Goal: Task Accomplishment & Management: Complete application form

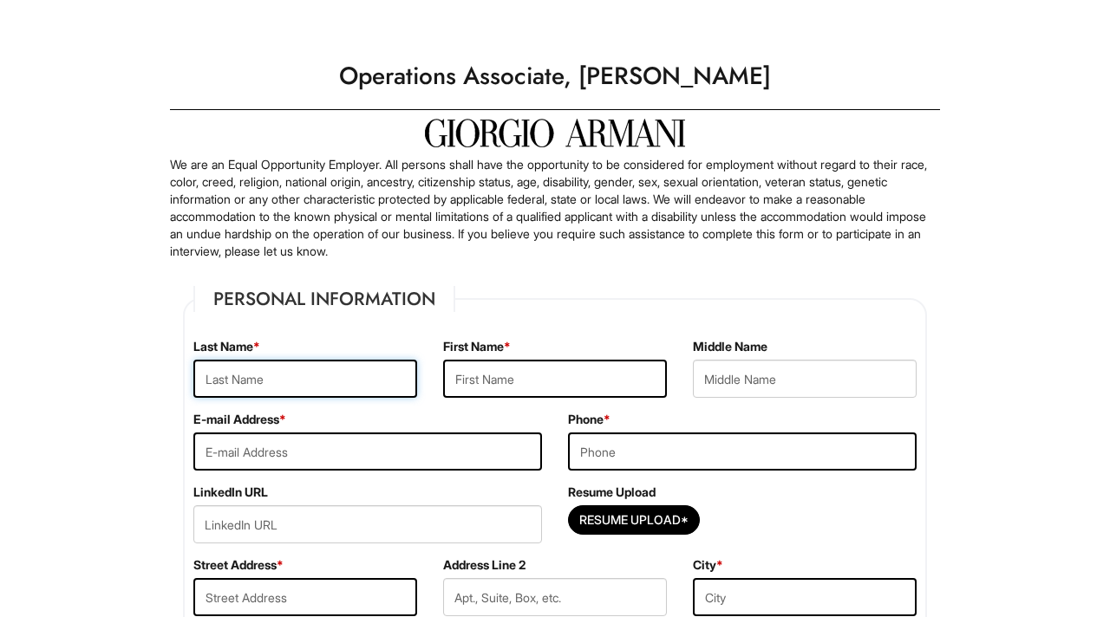
click at [356, 381] on input "text" at bounding box center [305, 379] width 224 height 38
type input "[PERSON_NAME]"
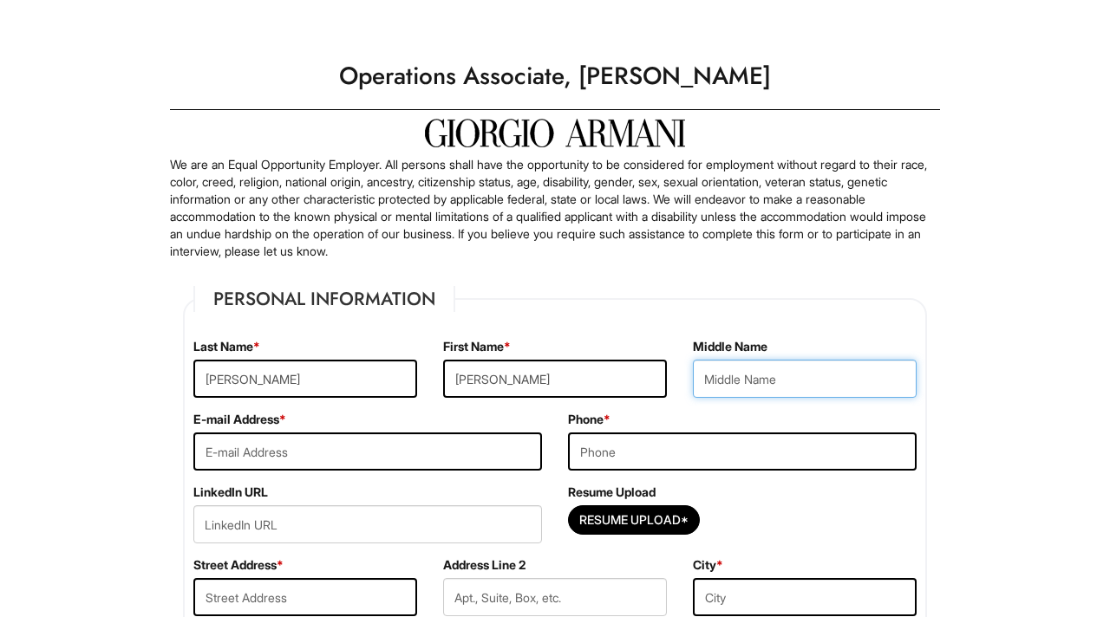
type input "A"
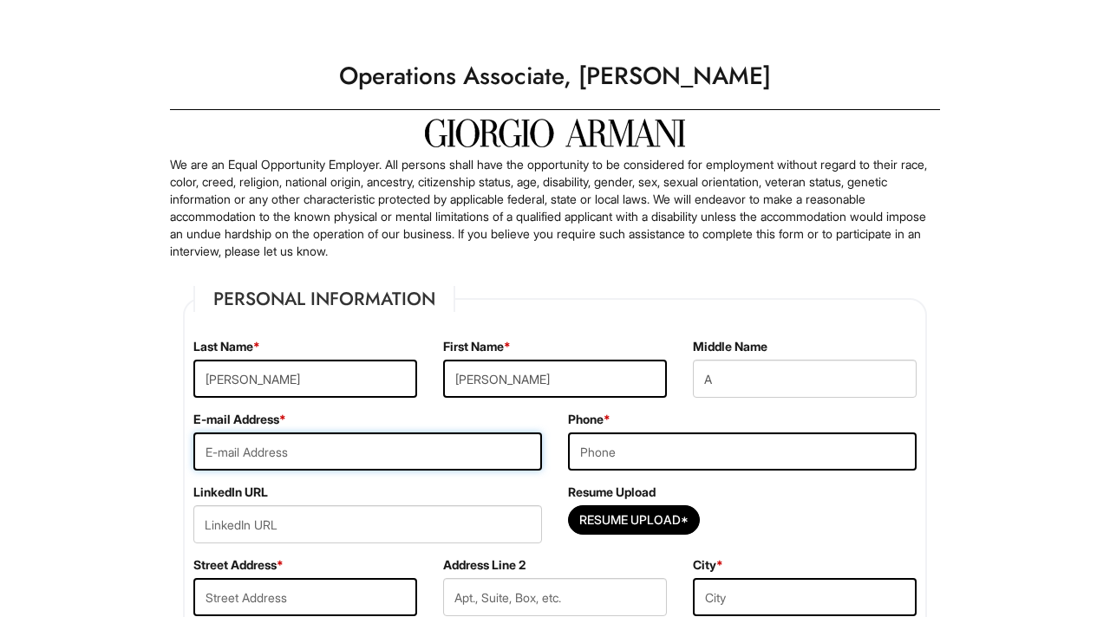
type input "[EMAIL_ADDRESS][DOMAIN_NAME]"
type input "9174120375"
type input "[STREET_ADDRESS]"
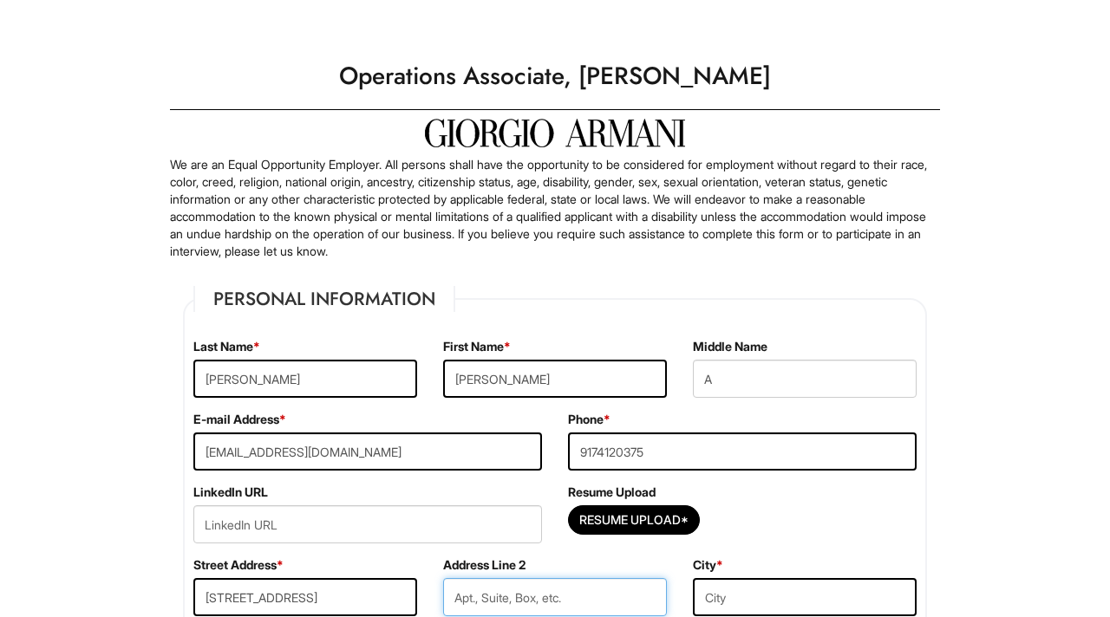
type input "102"
type input "[GEOGRAPHIC_DATA]"
type input "07104"
select select "[GEOGRAPHIC_DATA]"
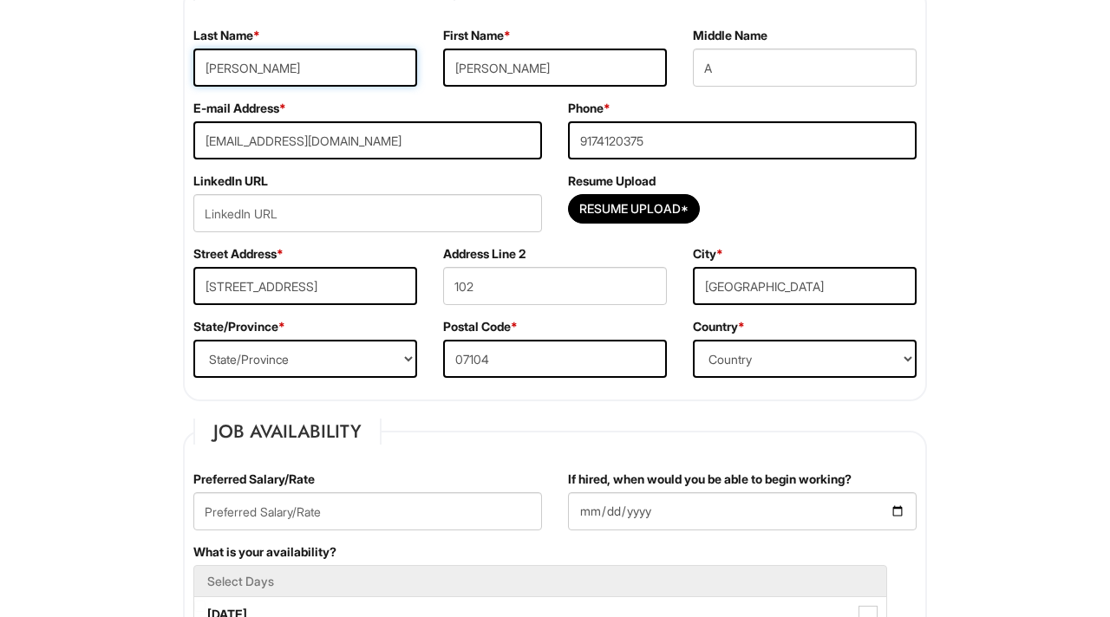
scroll to position [313, 0]
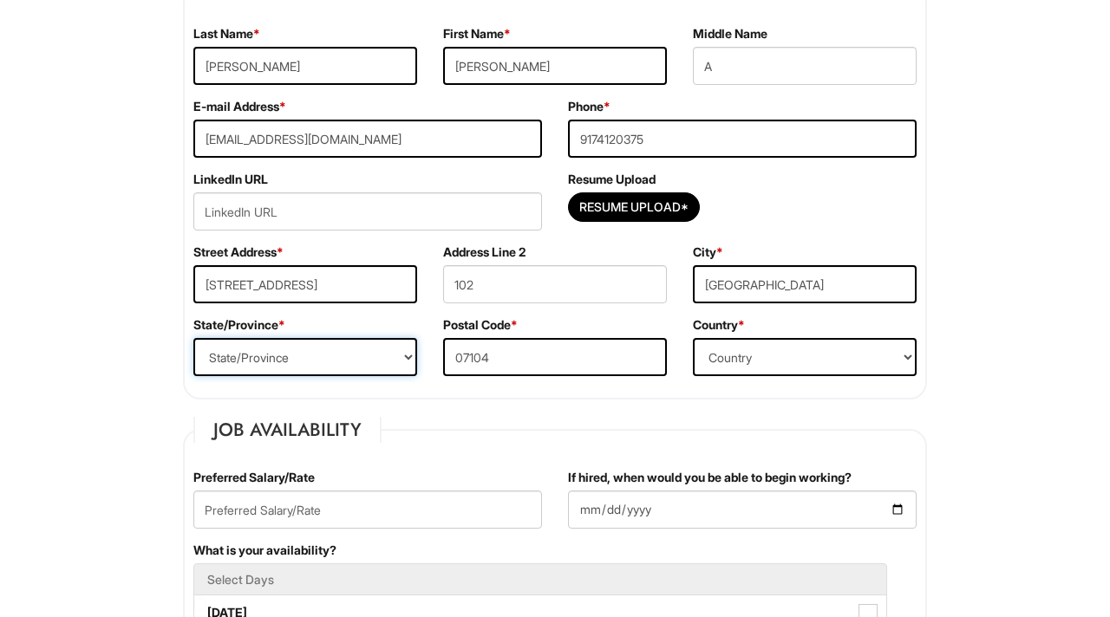
click at [361, 355] on select "State/Province [US_STATE] [US_STATE] [US_STATE] [US_STATE] [US_STATE] [US_STATE…" at bounding box center [305, 357] width 224 height 38
click at [396, 356] on select "State/Province [US_STATE] [US_STATE] [US_STATE] [US_STATE] [US_STATE] [US_STATE…" at bounding box center [305, 357] width 224 height 38
select select "NJ"
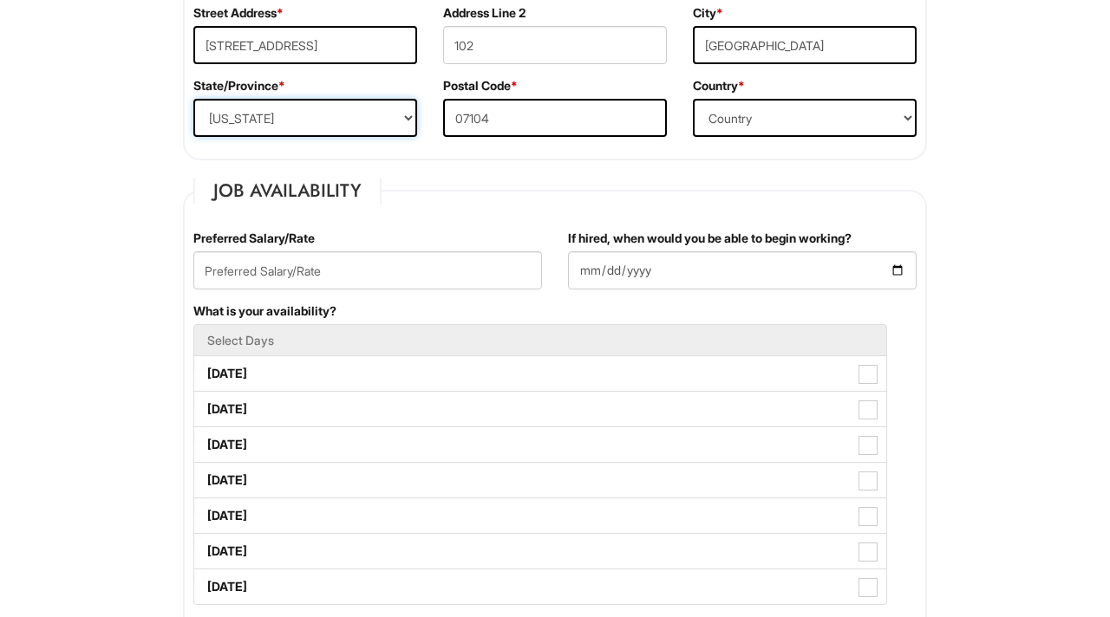
scroll to position [556, 0]
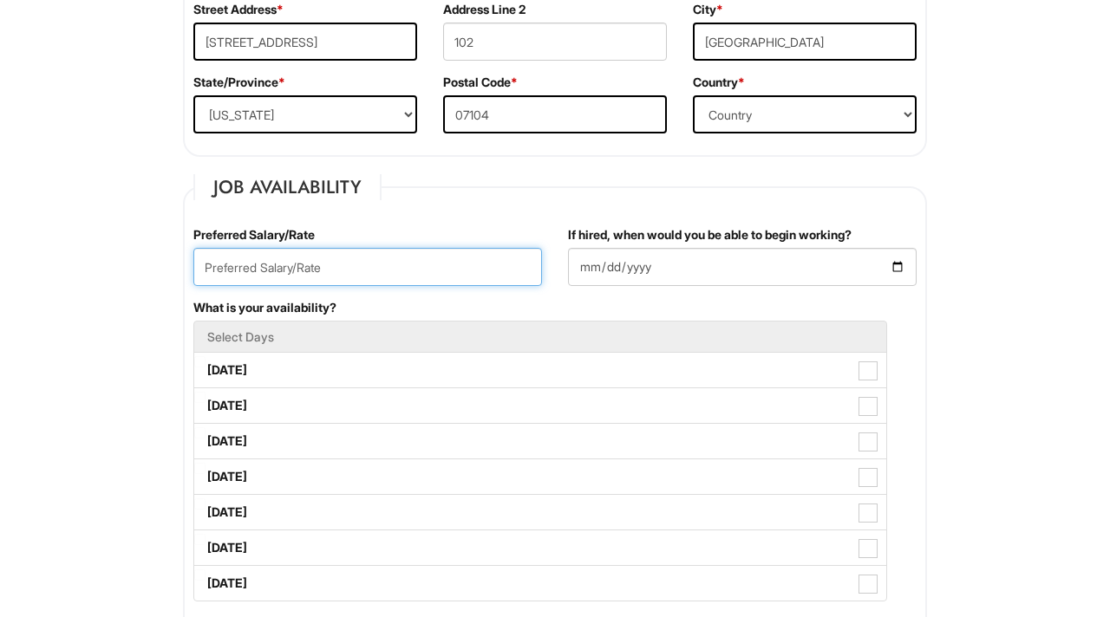
click at [406, 263] on input "text" at bounding box center [367, 267] width 348 height 38
click at [436, 278] on input "text" at bounding box center [367, 267] width 348 height 38
type input "70,0000"
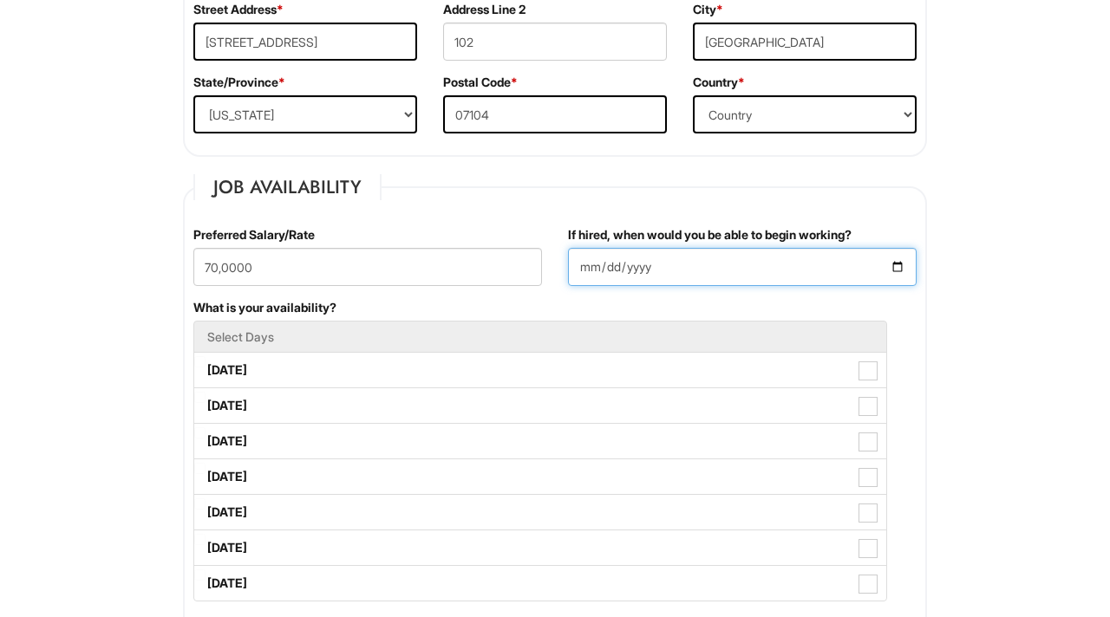
click at [898, 265] on input "If hired, when would you be able to begin working?" at bounding box center [742, 267] width 348 height 38
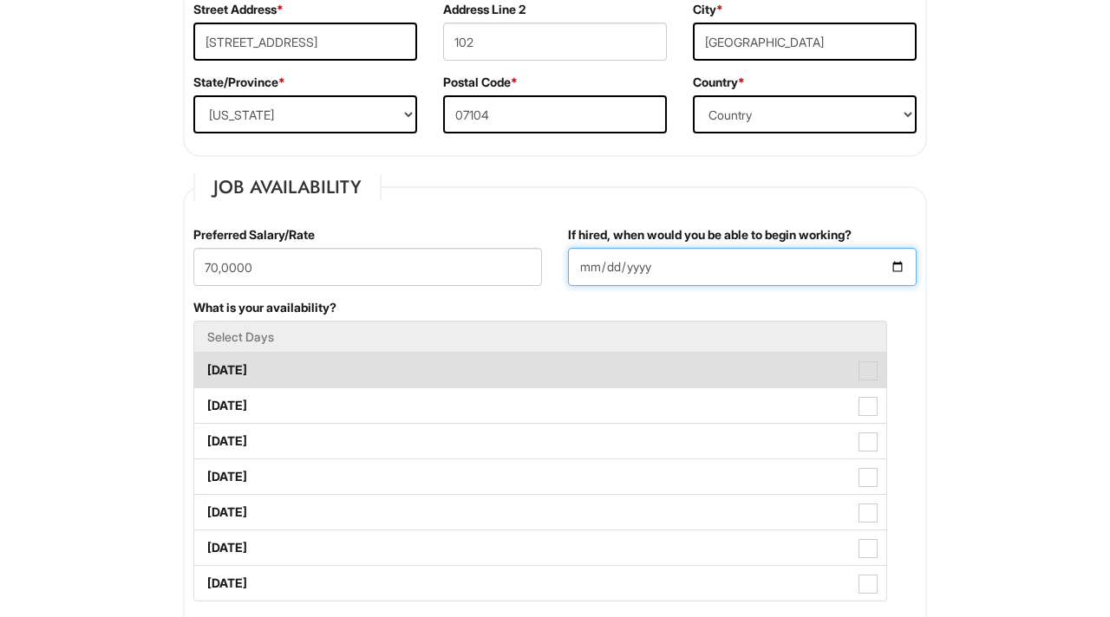
type input "[DATE]"
click at [867, 376] on span at bounding box center [867, 370] width 19 height 19
click at [205, 368] on Available_Monday "[DATE]" at bounding box center [199, 361] width 11 height 11
checkbox Available_Monday "true"
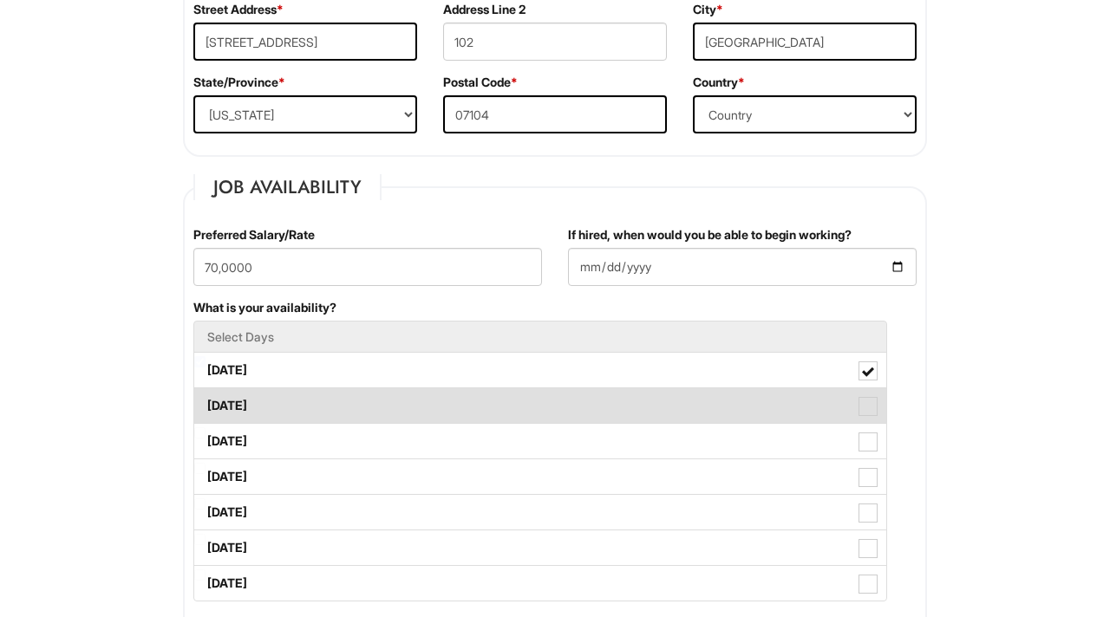
click at [867, 410] on span at bounding box center [867, 406] width 19 height 19
click at [205, 403] on Available_Tuesday "[DATE]" at bounding box center [199, 397] width 11 height 11
checkbox Available_Tuesday "true"
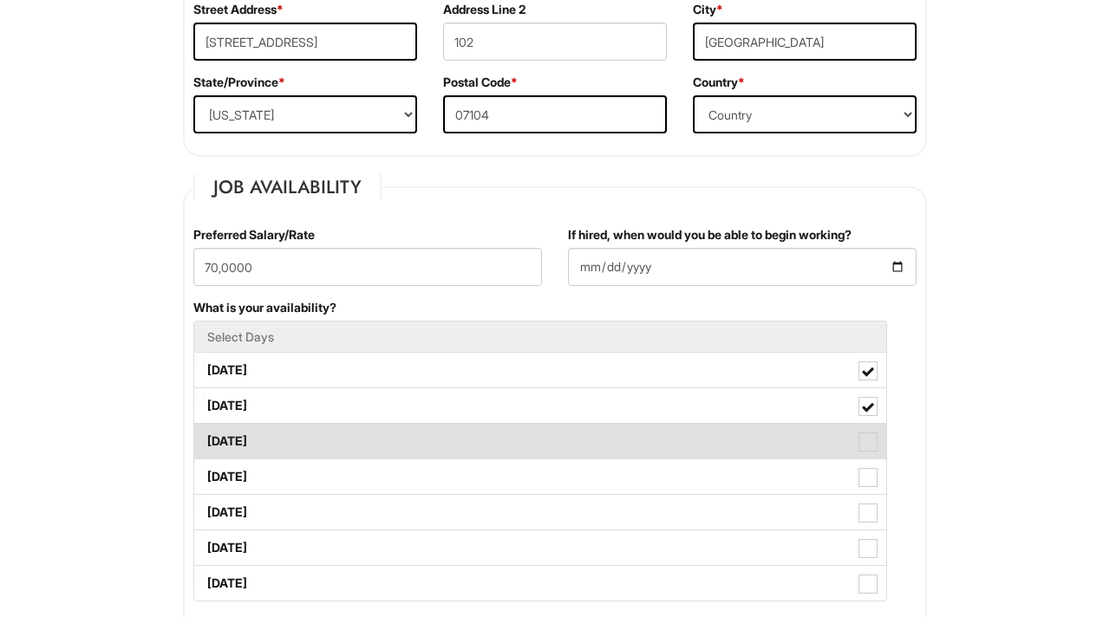
click at [871, 451] on span at bounding box center [867, 442] width 19 height 19
click at [205, 439] on Available_Wednesday "[DATE]" at bounding box center [199, 432] width 11 height 11
checkbox Available_Wednesday "true"
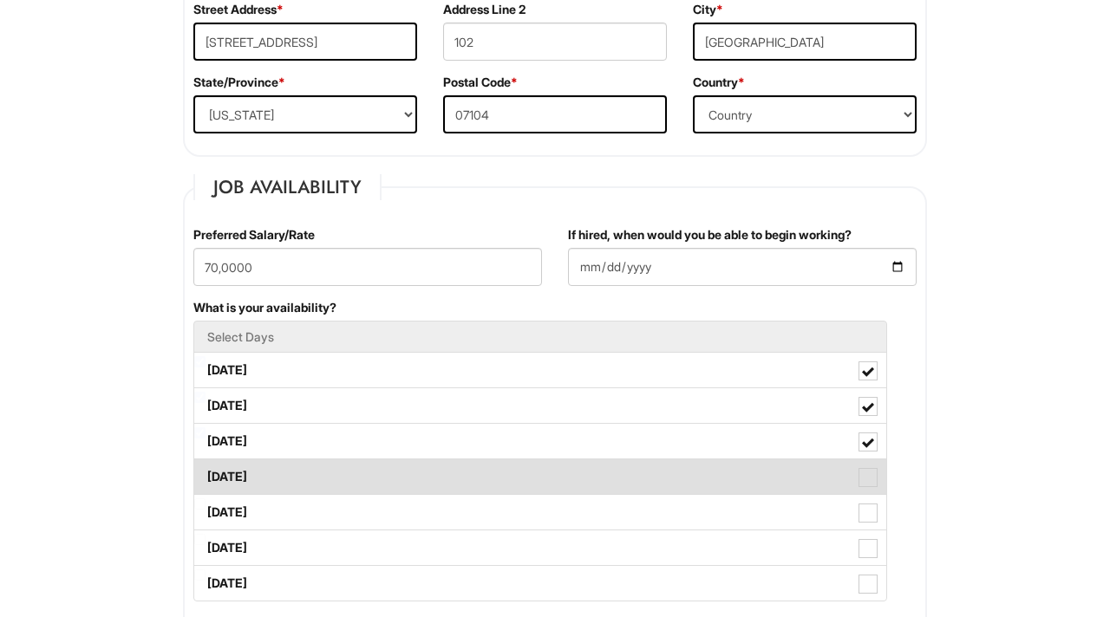
click at [871, 474] on span at bounding box center [867, 477] width 19 height 19
click at [205, 474] on Available_Thursday "[DATE]" at bounding box center [199, 468] width 11 height 11
checkbox Available_Thursday "true"
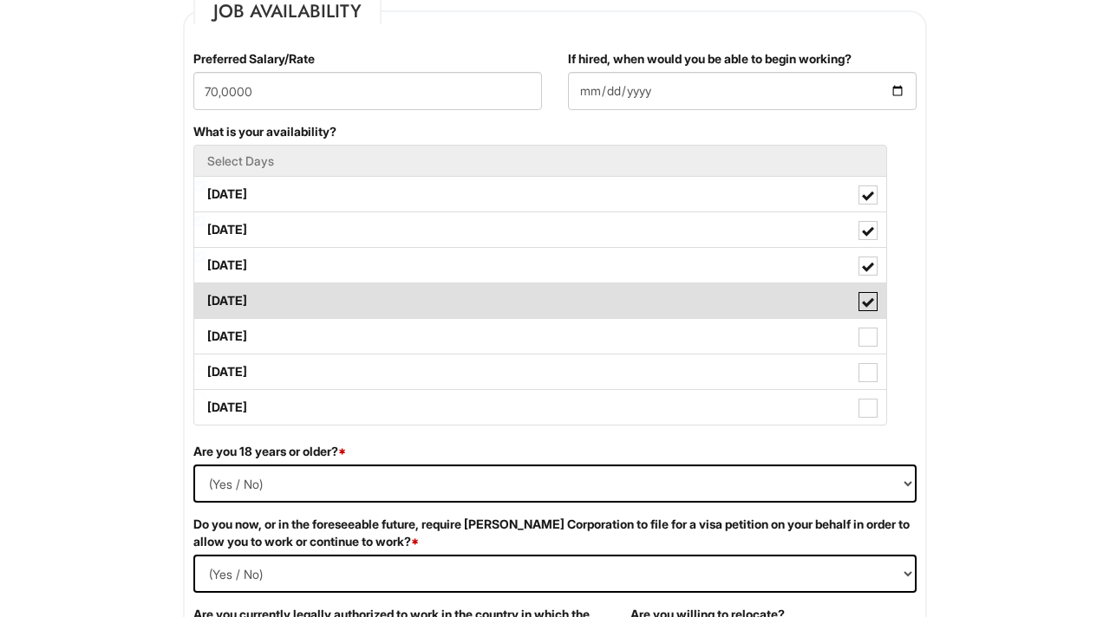
scroll to position [752, 0]
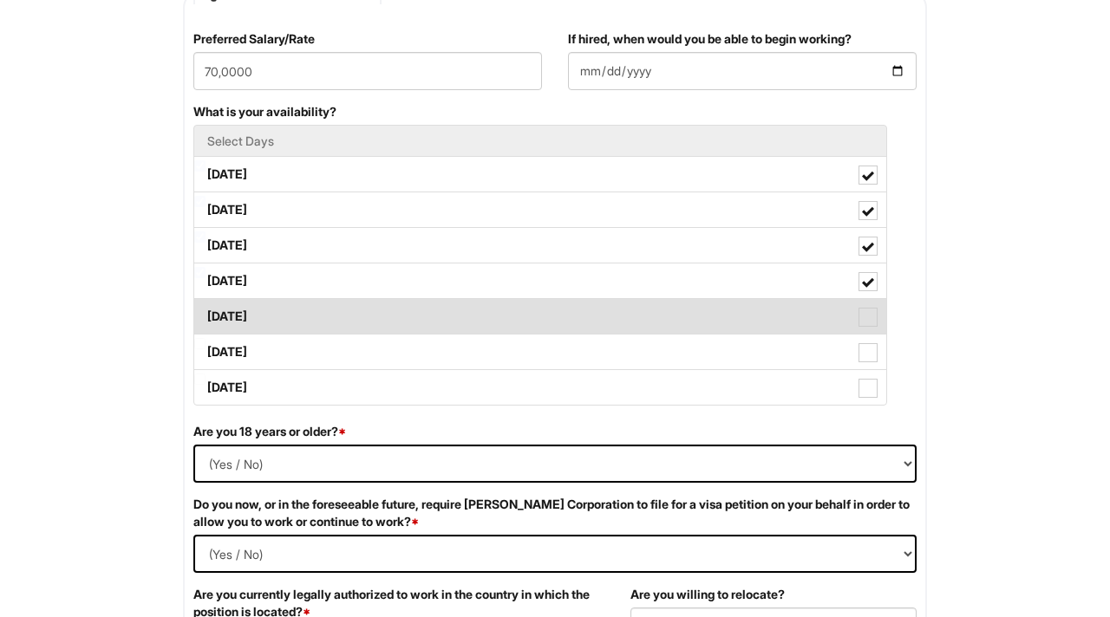
click at [873, 318] on span at bounding box center [867, 317] width 19 height 19
click at [205, 314] on Available_Friday "[DATE]" at bounding box center [199, 308] width 11 height 11
checkbox Available_Friday "true"
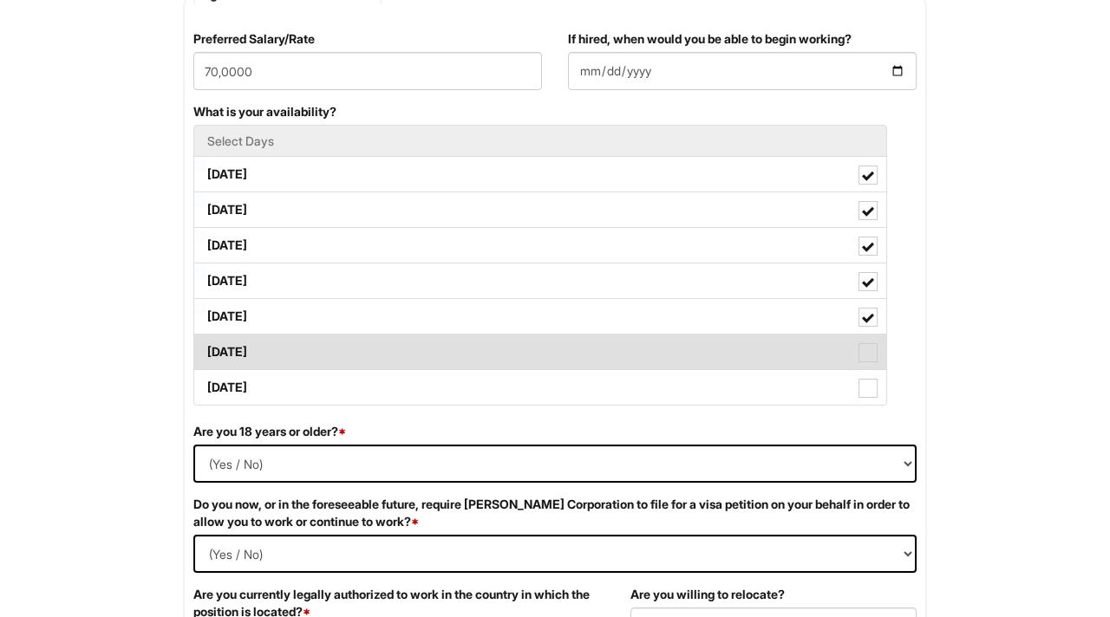
click at [872, 349] on span at bounding box center [867, 352] width 19 height 19
click at [205, 349] on Available_Saturday "[DATE]" at bounding box center [199, 343] width 11 height 11
checkbox Available_Saturday "true"
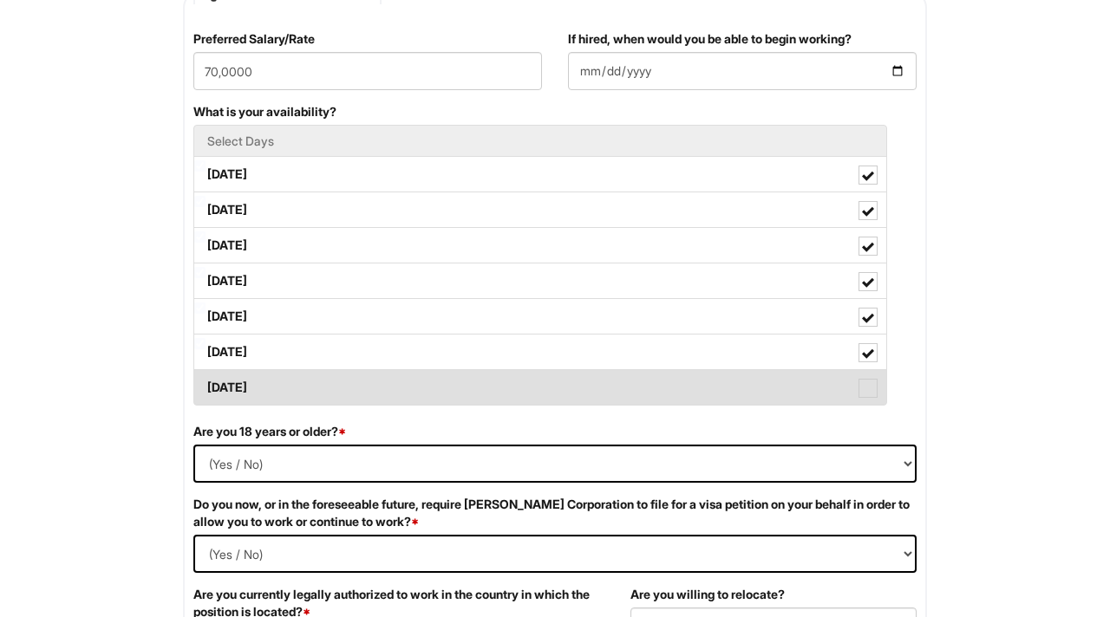
click at [869, 388] on span at bounding box center [867, 388] width 19 height 19
click at [205, 385] on Available_Sunday "[DATE]" at bounding box center [199, 379] width 11 height 11
checkbox Available_Sunday "true"
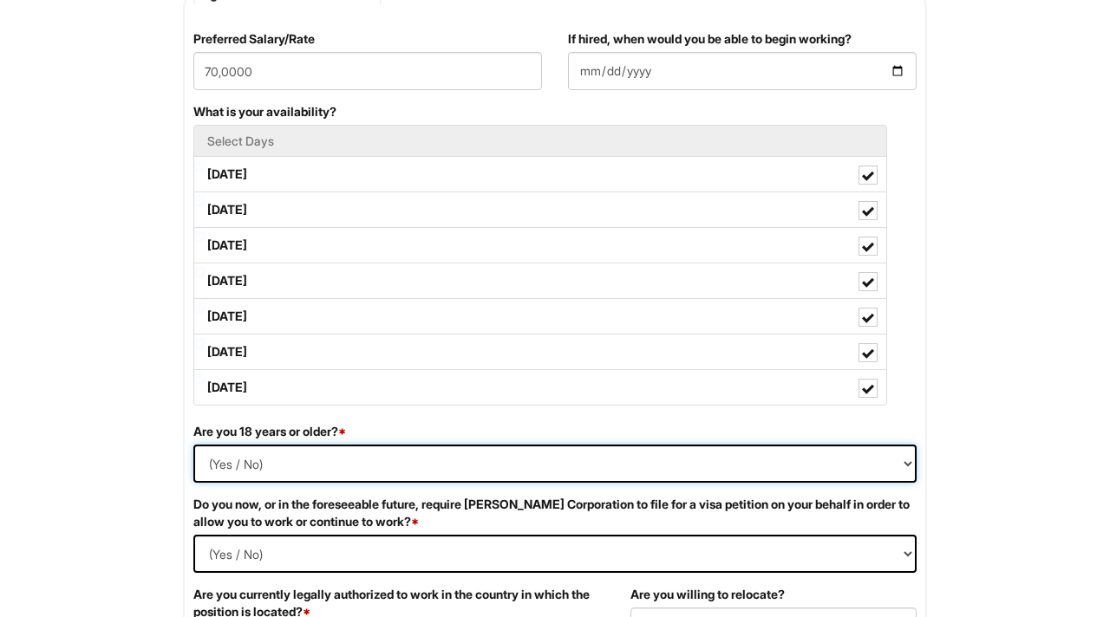
click at [840, 468] on select "(Yes / No) Yes No" at bounding box center [554, 464] width 723 height 38
select select "Yes"
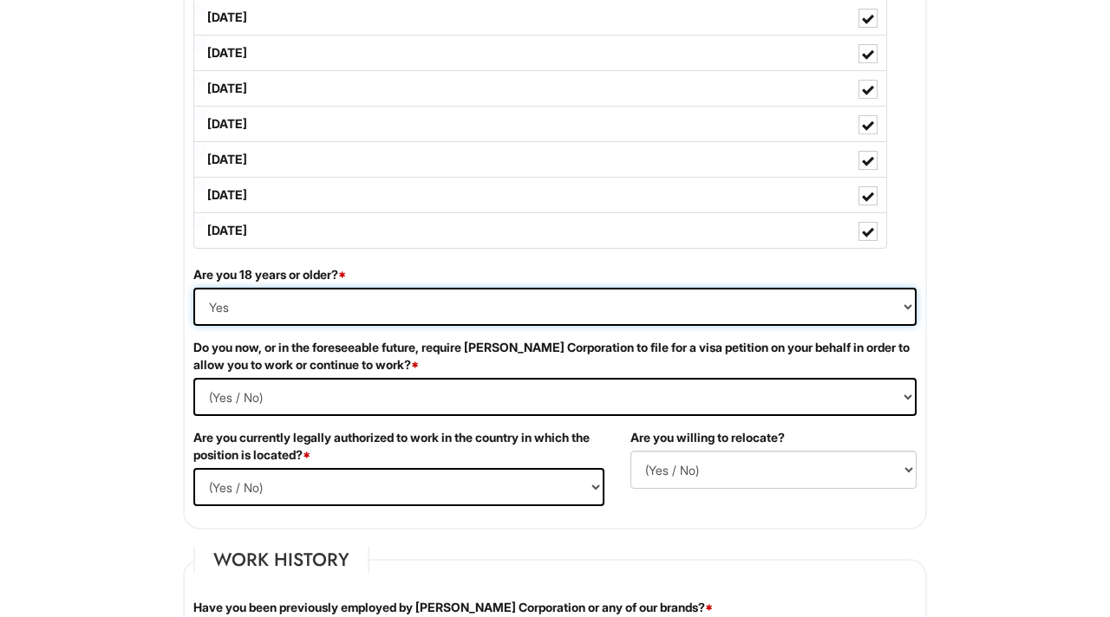
scroll to position [914, 0]
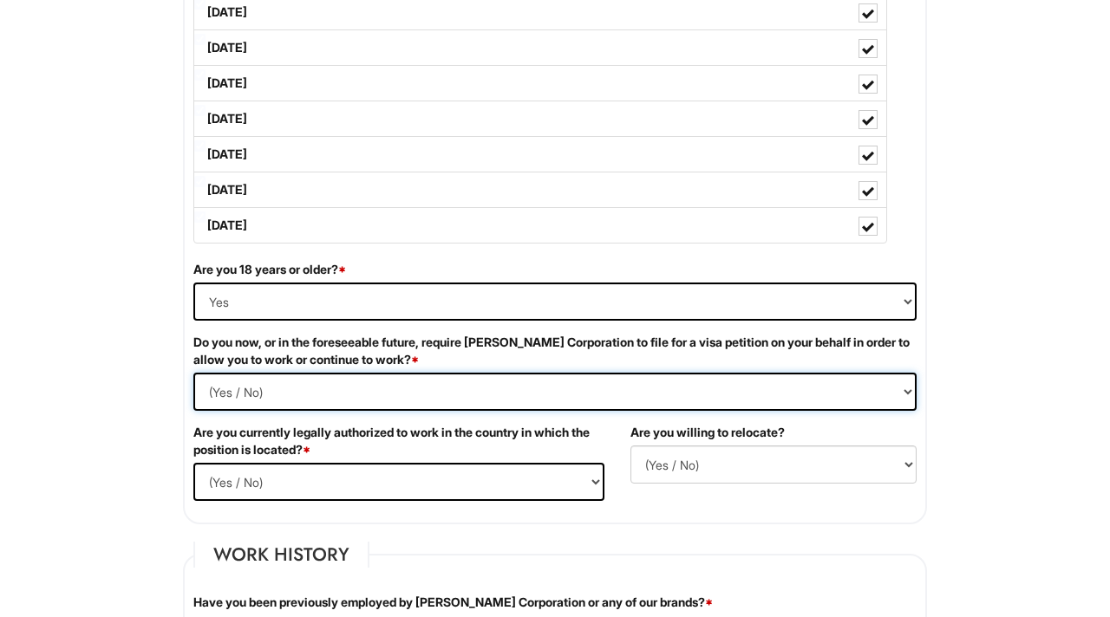
click at [715, 396] on Required "(Yes / No) Yes No" at bounding box center [554, 392] width 723 height 38
select Required "Yes"
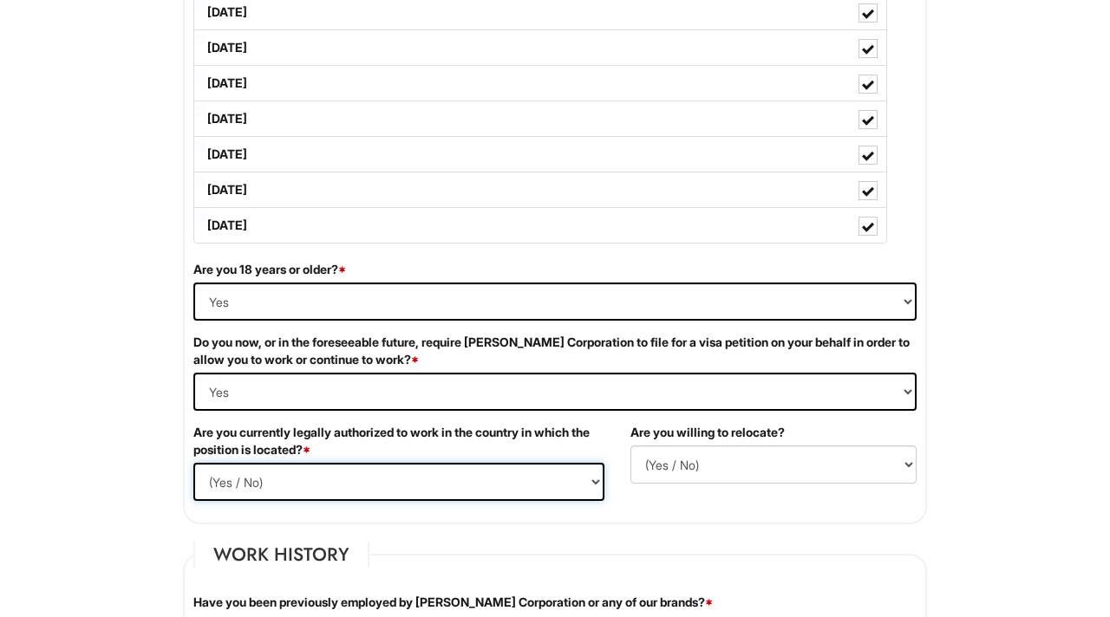
click at [574, 476] on select "(Yes / No) Yes No" at bounding box center [398, 482] width 411 height 38
select select "Yes"
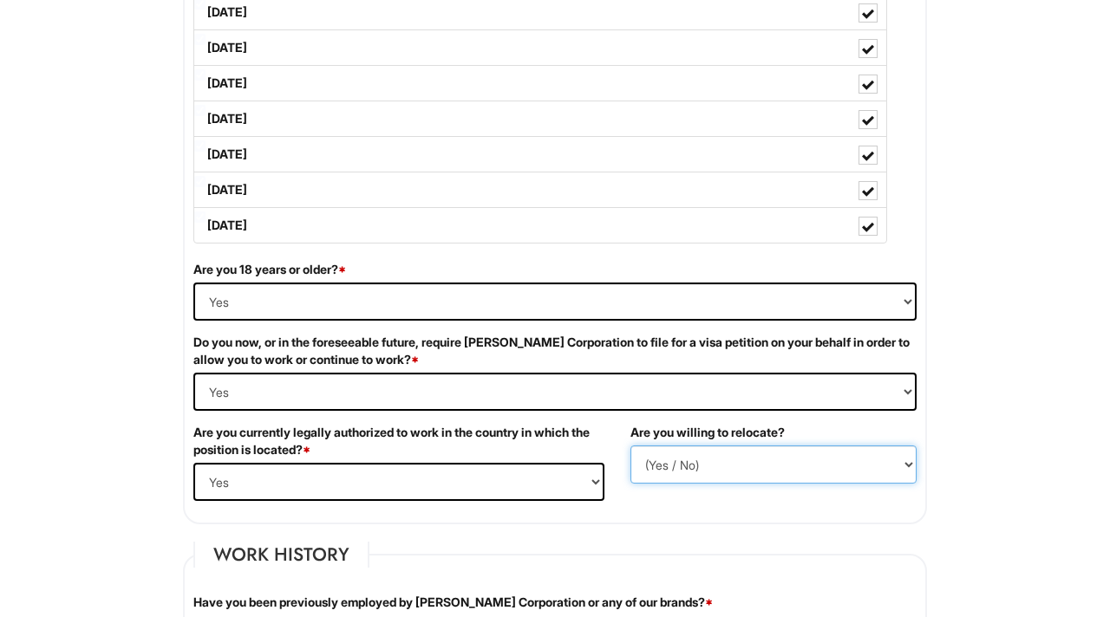
click at [696, 458] on select "(Yes / No) No Yes" at bounding box center [773, 465] width 286 height 38
select select "Y"
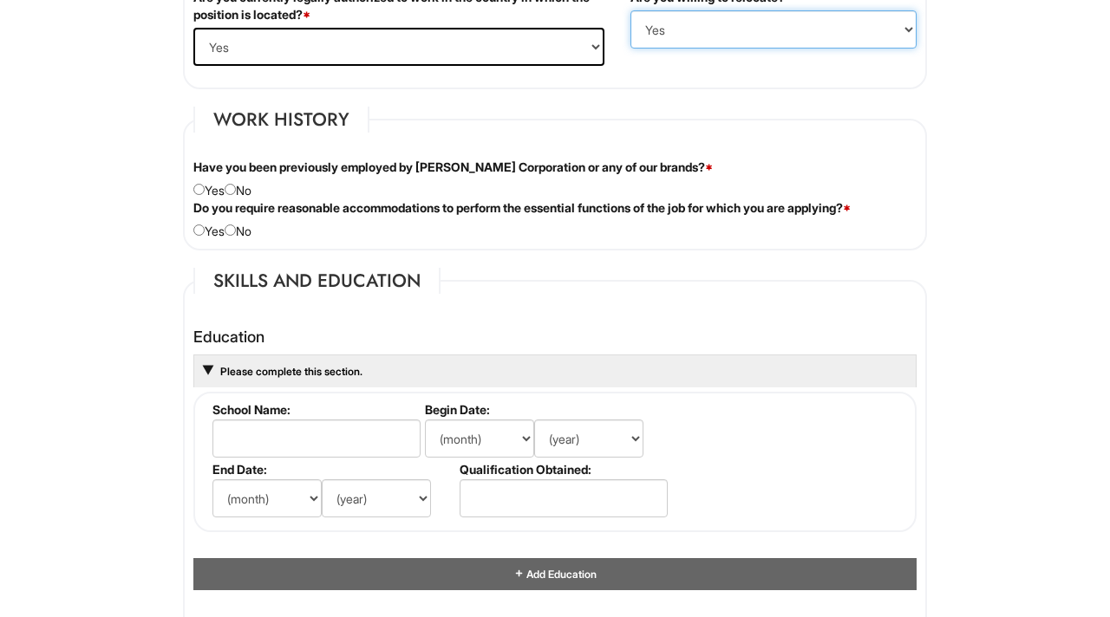
scroll to position [1354, 0]
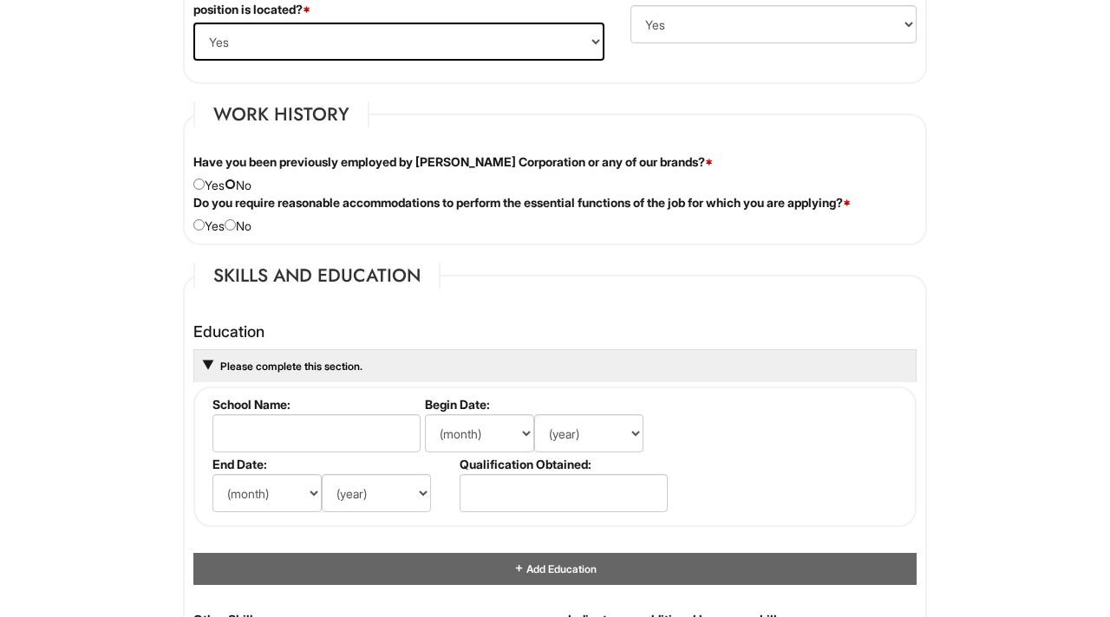
click at [236, 181] on input "radio" at bounding box center [230, 184] width 11 height 11
radio input "true"
click at [236, 225] on input "radio" at bounding box center [230, 224] width 11 height 11
radio input "true"
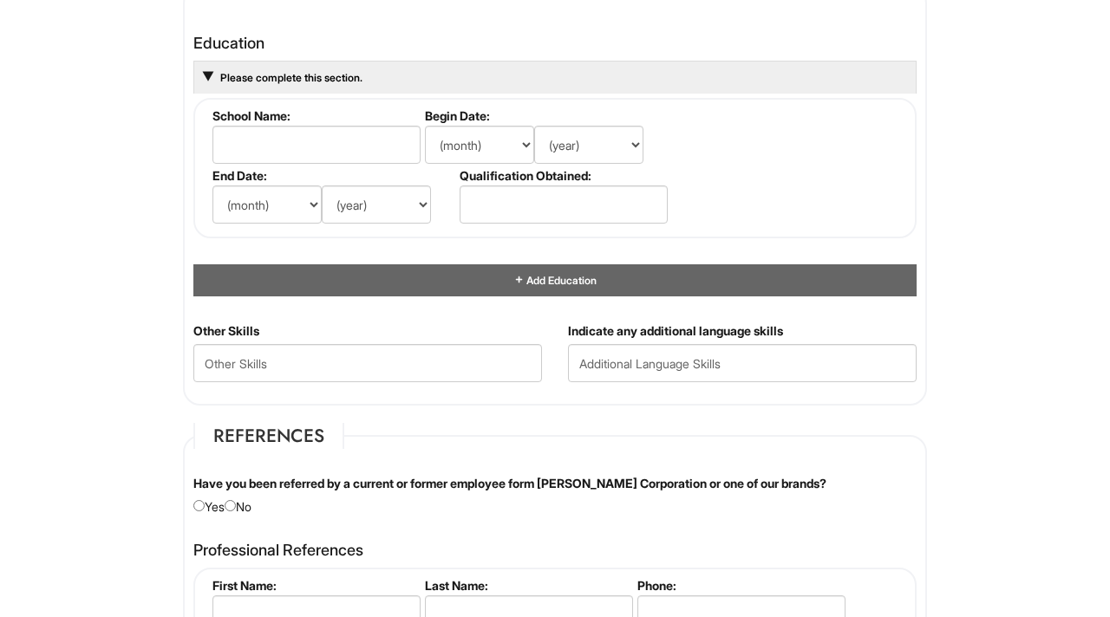
scroll to position [1645, 0]
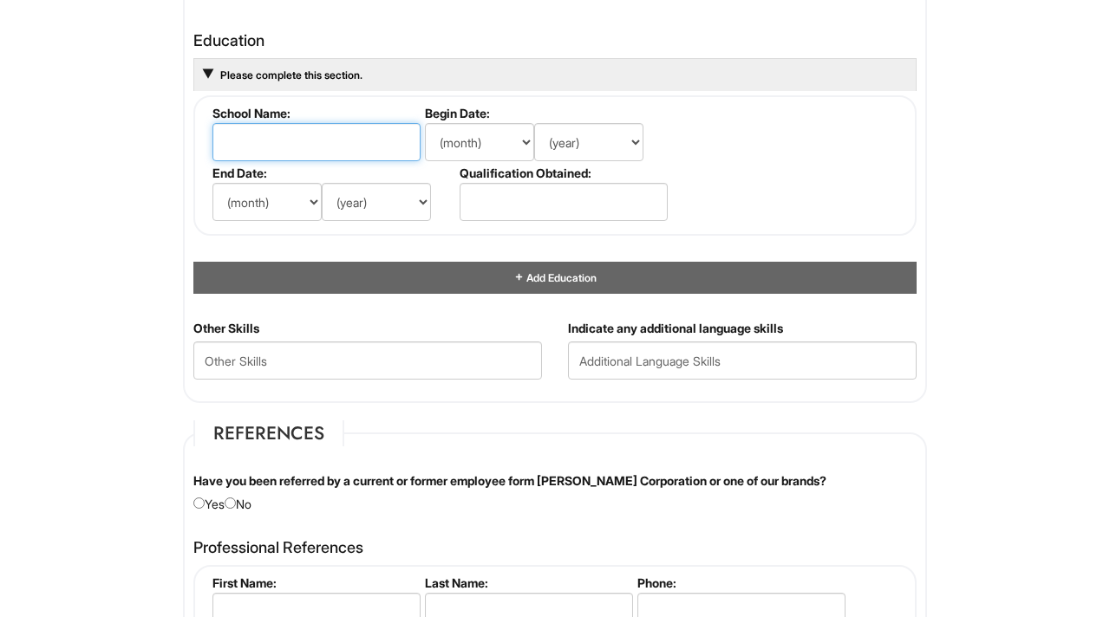
click at [295, 146] on input "text" at bounding box center [316, 142] width 208 height 38
type input "Rutgers"
click at [469, 148] on select "(month) Jan Feb Mar Apr May Jun [DATE] Aug Sep Oct Nov Dec" at bounding box center [479, 142] width 109 height 38
select select "9"
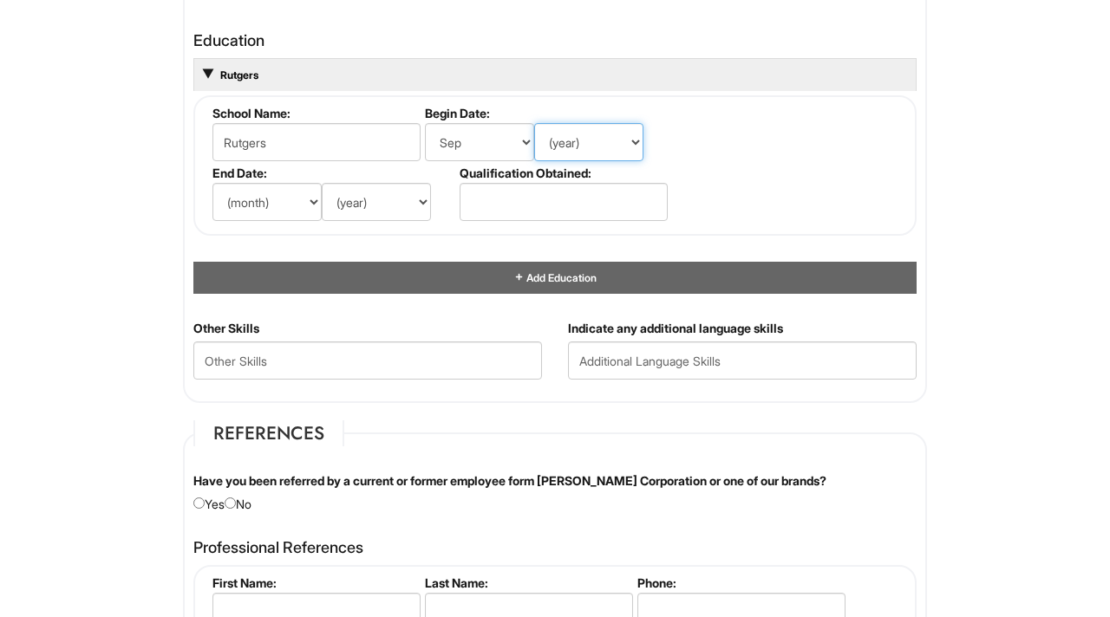
click at [601, 142] on select "(year) 2029 2028 2027 2026 2025 2024 2023 2022 2021 2020 2019 2018 2017 2016 20…" at bounding box center [588, 142] width 109 height 38
select select "2011"
click at [279, 201] on select "(month) Jan Feb Mar Apr May Jun [DATE] Aug Sep Oct Nov Dec" at bounding box center [266, 202] width 109 height 38
select select "12"
click at [404, 204] on select "(year) 2029 2028 2027 2026 2025 2024 2023 2022 2021 2020 2019 2018 2017 2016 20…" at bounding box center [376, 202] width 109 height 38
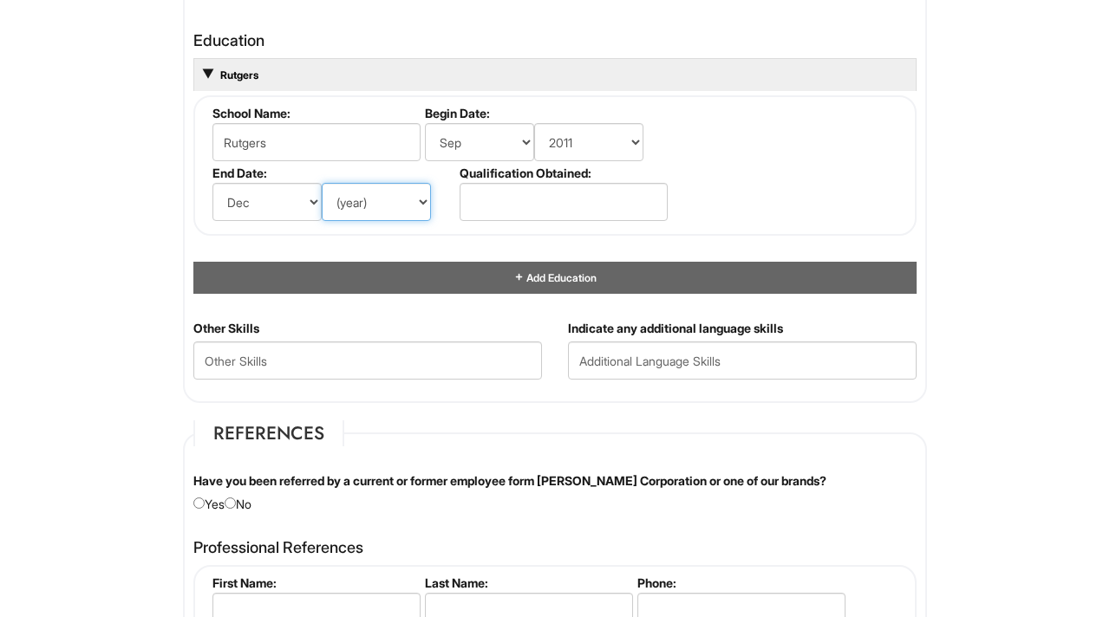
select select "2013"
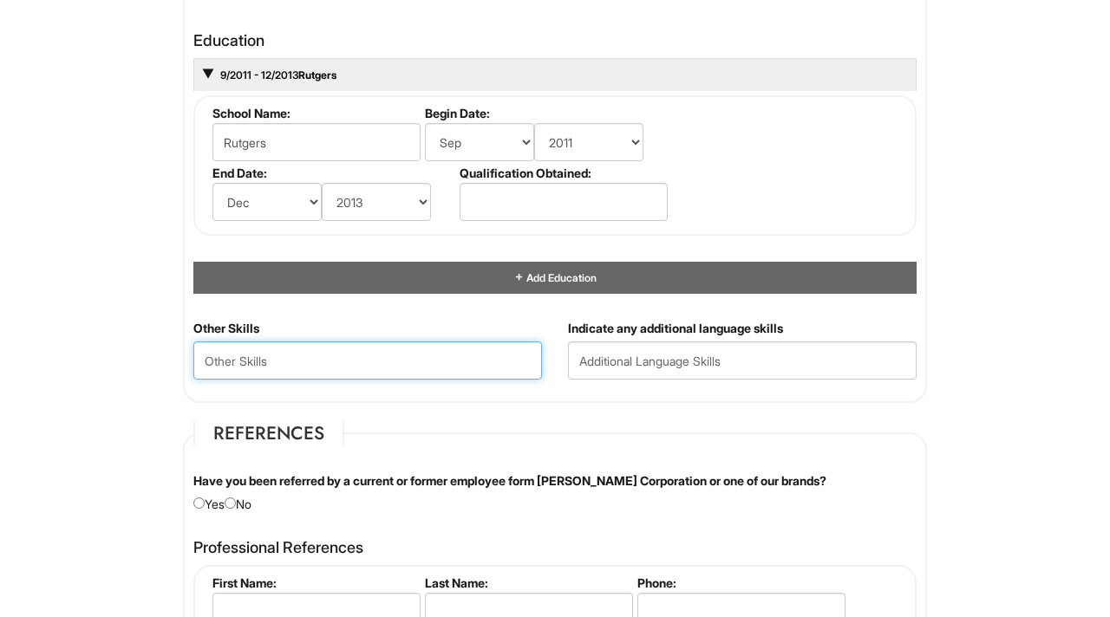
click at [358, 361] on Skills "text" at bounding box center [367, 361] width 348 height 38
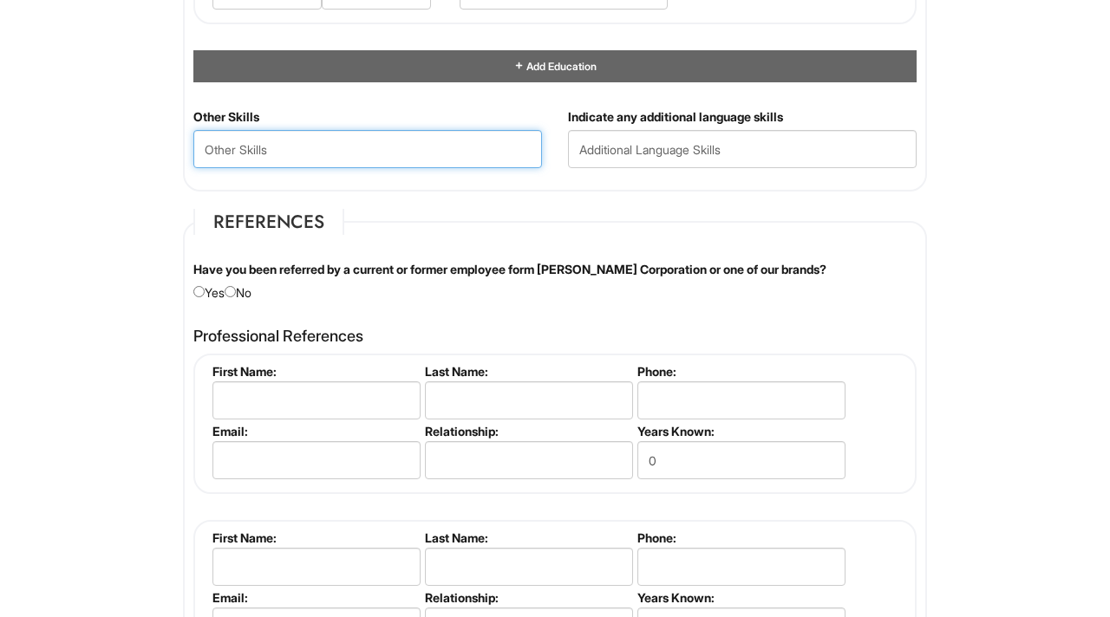
scroll to position [1859, 0]
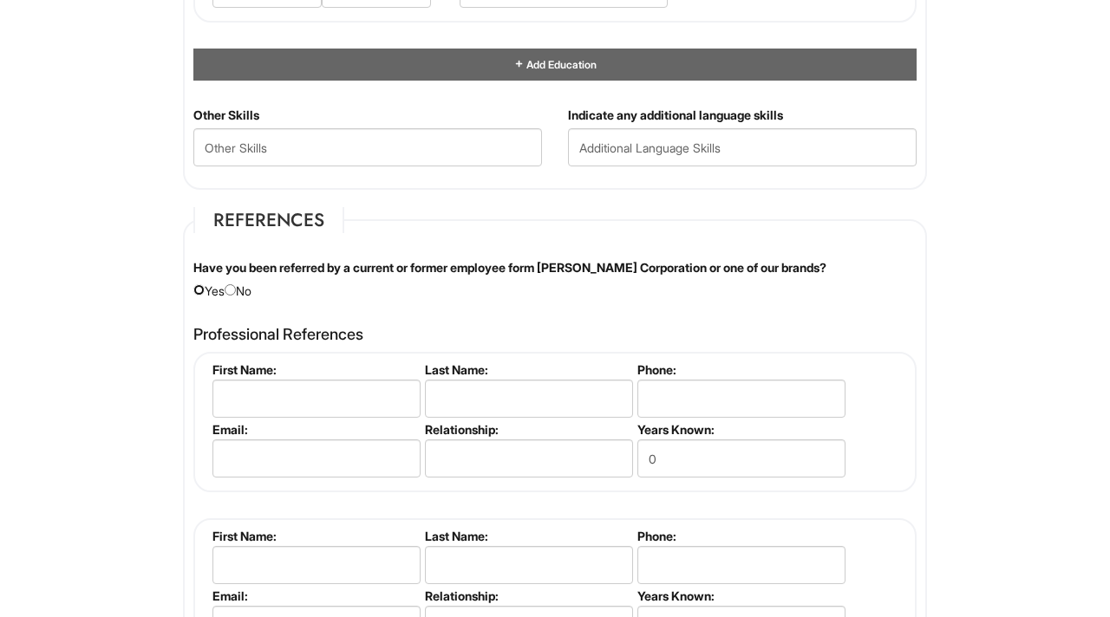
click at [198, 290] on input "radio" at bounding box center [198, 289] width 11 height 11
radio input "true"
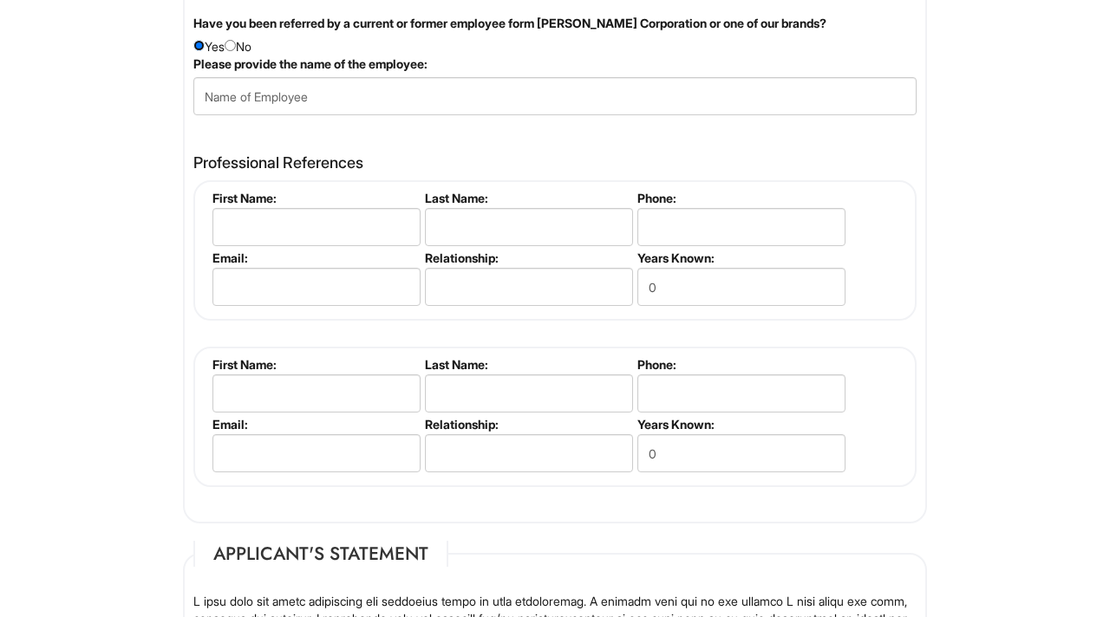
scroll to position [2101, 0]
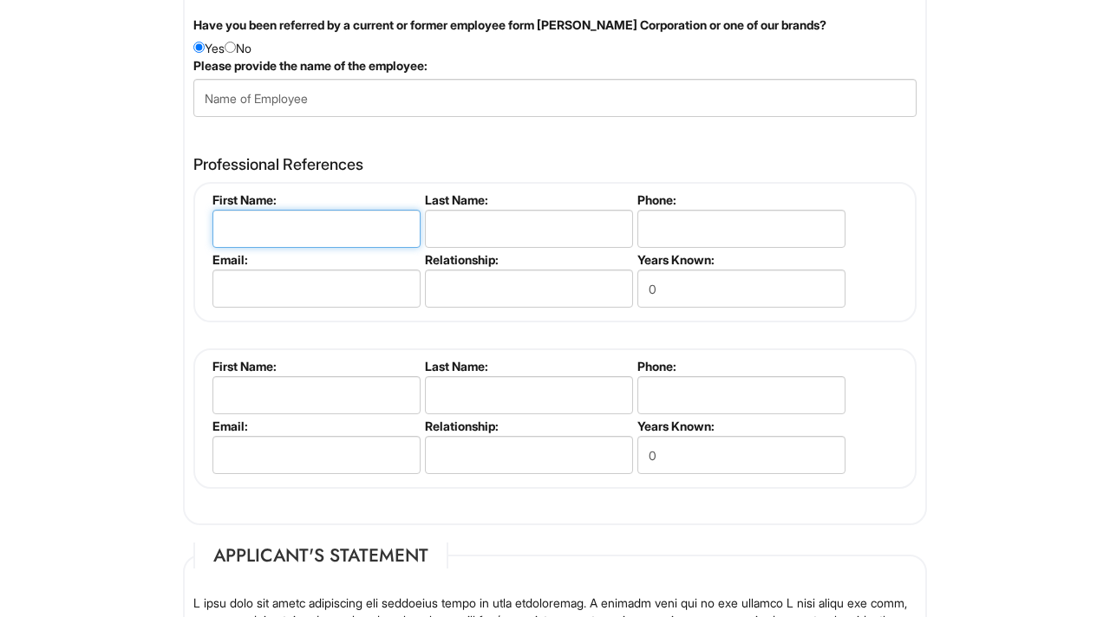
click at [323, 225] on input "text" at bounding box center [316, 229] width 208 height 38
type input "L"
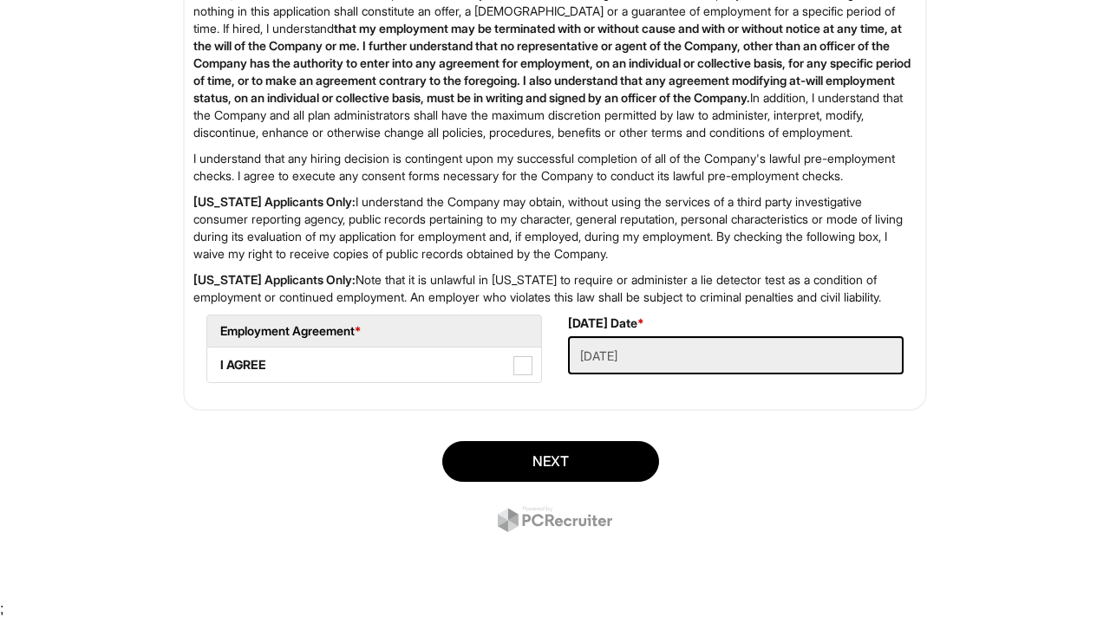
scroll to position [2917, 0]
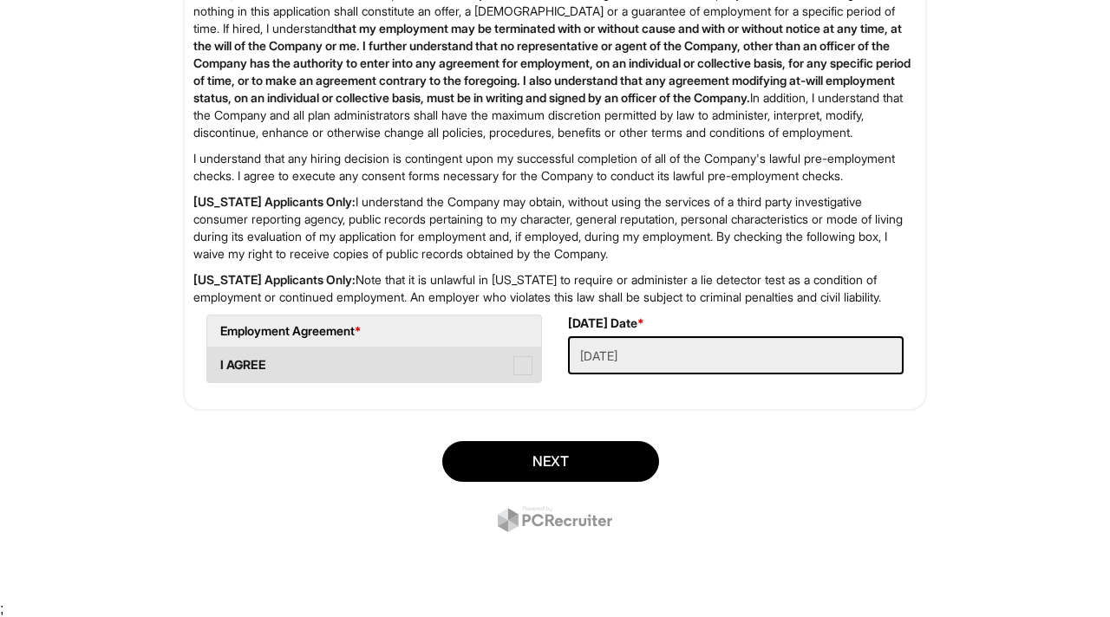
click at [521, 375] on span at bounding box center [522, 365] width 19 height 19
click at [218, 362] on AGREE "I AGREE" at bounding box center [212, 356] width 11 height 11
checkbox AGREE "true"
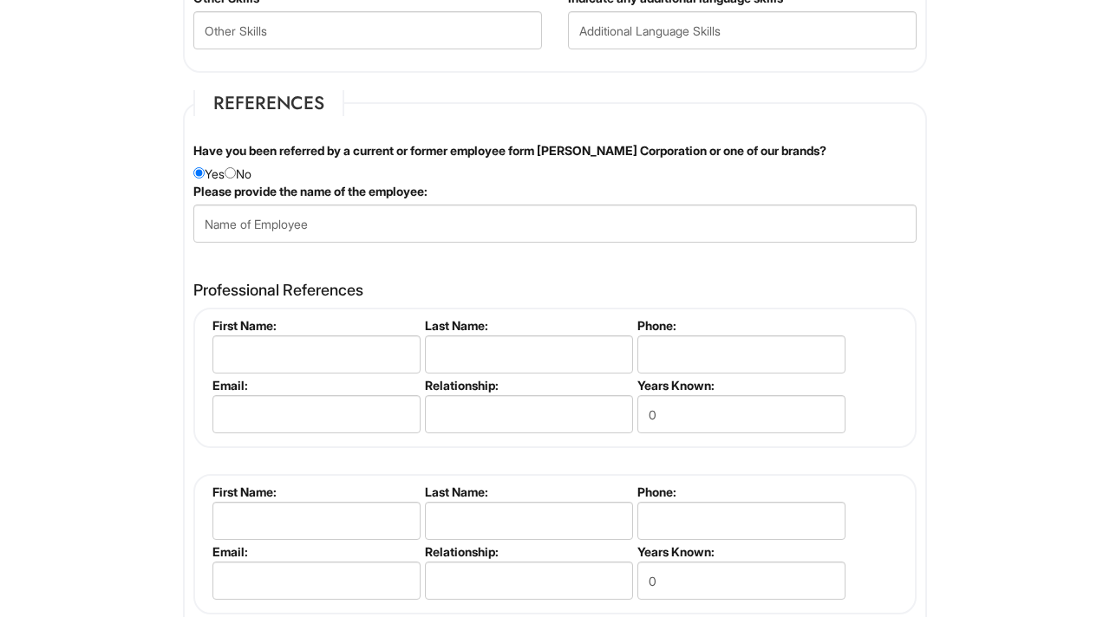
scroll to position [1973, 0]
